Goal: Contribute content

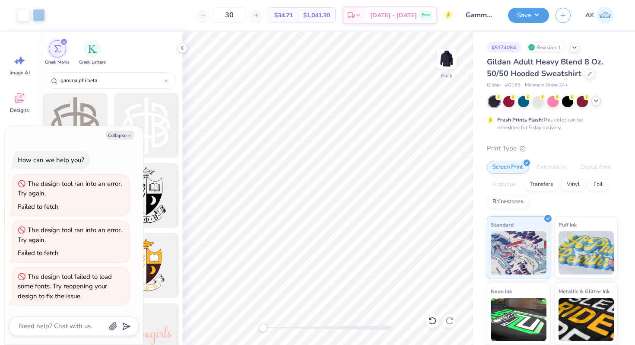
click at [596, 102] on icon at bounding box center [596, 100] width 7 height 7
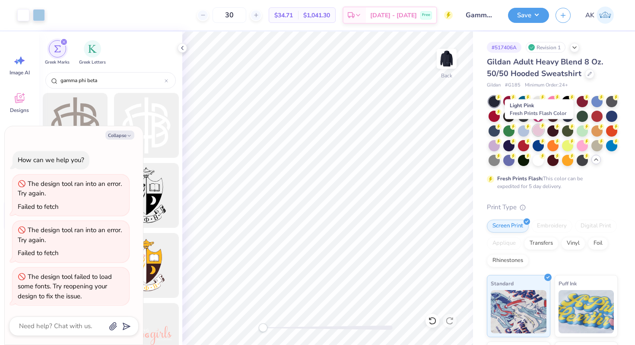
click at [540, 131] on div at bounding box center [538, 129] width 11 height 11
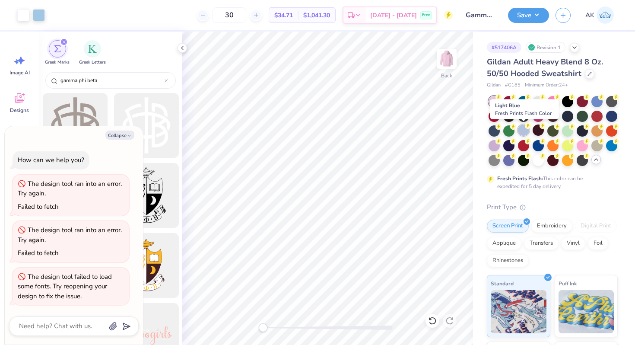
click at [523, 131] on div at bounding box center [523, 129] width 11 height 11
click at [527, 129] on div at bounding box center [523, 129] width 11 height 11
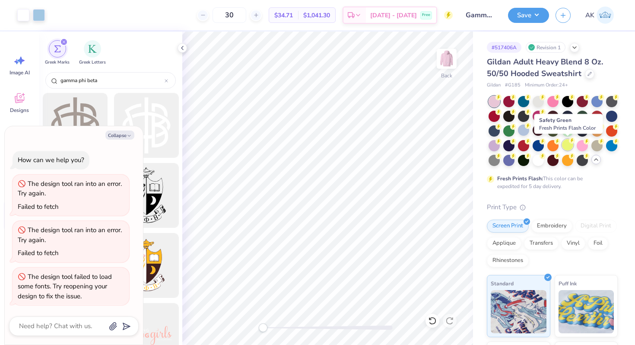
click at [568, 144] on div at bounding box center [567, 144] width 11 height 11
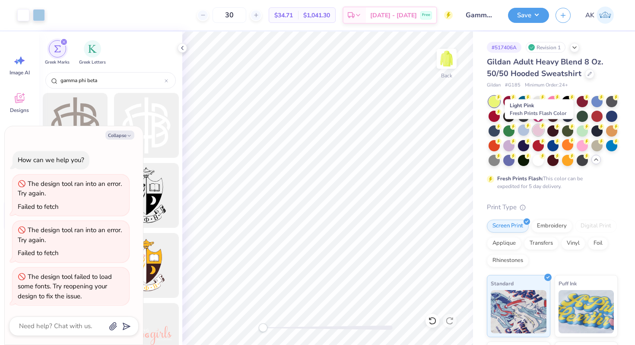
click at [537, 131] on div at bounding box center [538, 129] width 11 height 11
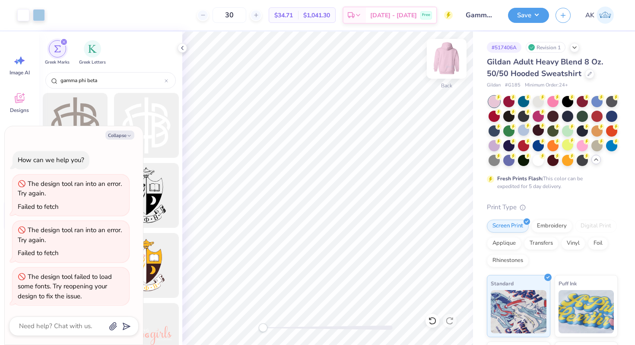
click at [449, 62] on img at bounding box center [447, 58] width 35 height 35
click at [449, 62] on img at bounding box center [446, 58] width 17 height 17
click at [575, 48] on icon at bounding box center [574, 46] width 7 height 7
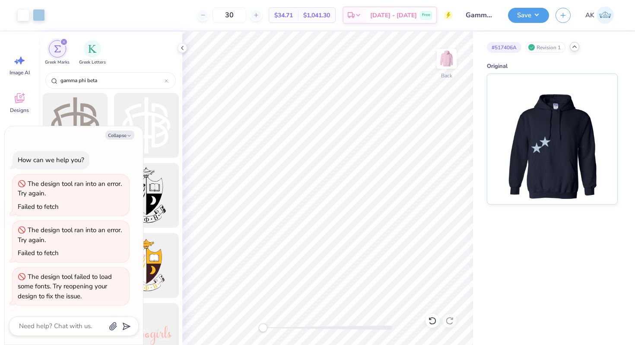
click at [575, 48] on icon at bounding box center [574, 46] width 7 height 7
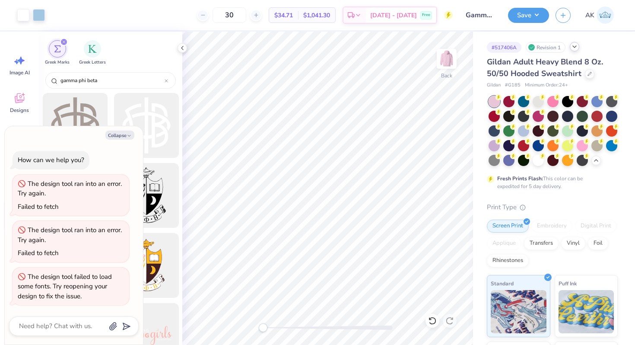
type textarea "x"
